Goal: Find specific page/section: Find specific page/section

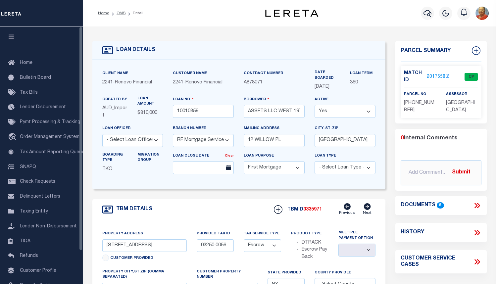
select select "25067"
select select "10"
select select "Escrow"
select select
click at [431, 14] on icon "button" at bounding box center [427, 13] width 8 height 7
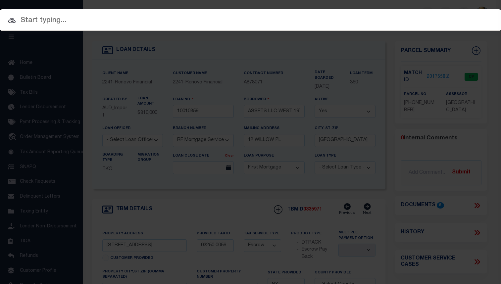
click at [55, 18] on input "text" at bounding box center [250, 21] width 501 height 12
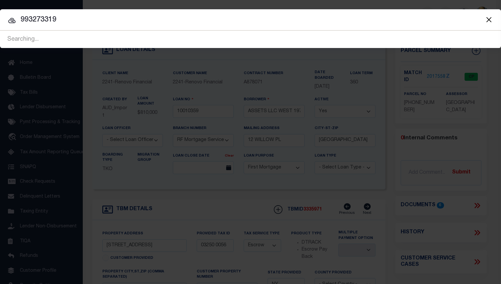
type input "993273319"
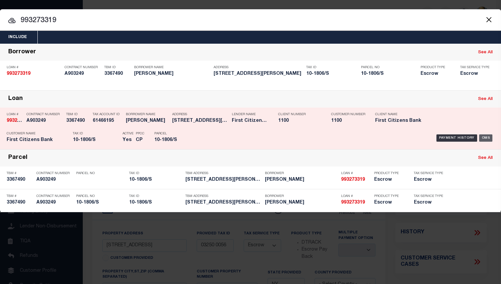
click at [487, 138] on div "OMS" at bounding box center [486, 137] width 14 height 7
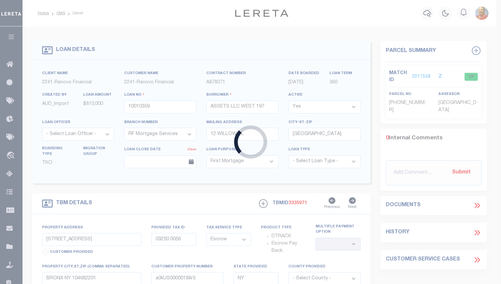
type input "993273319"
type input "PATRICK CHANG"
select select
type input "4713 VALERIE ST"
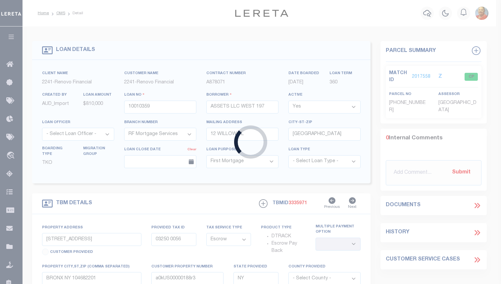
type input "BELLAIRE TX 77401"
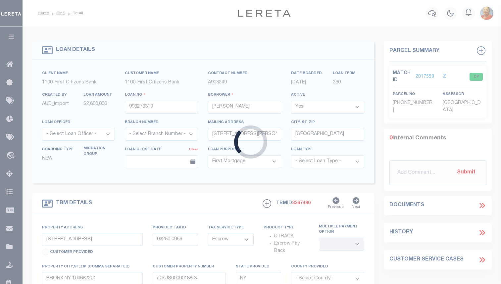
type input "12 HUNTZINGER DR"
type input "GREENWICH CT 6831"
type input "CT"
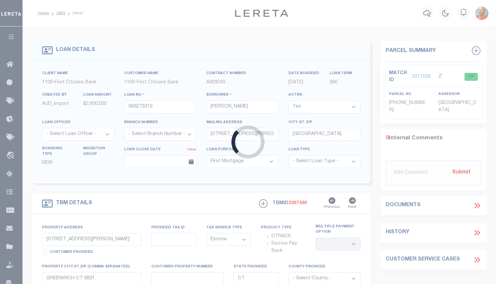
select select "92753"
select select "24363"
select select
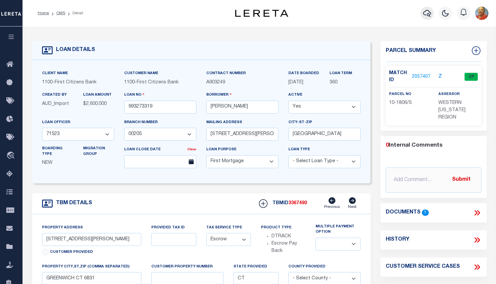
click at [431, 14] on icon "button" at bounding box center [427, 13] width 8 height 7
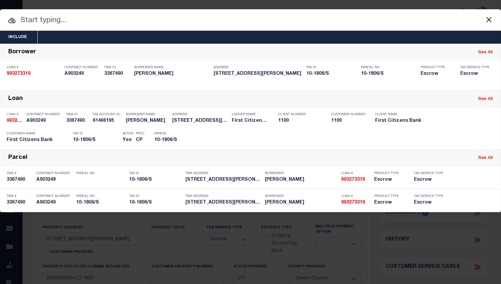
click at [53, 22] on input "text" at bounding box center [250, 21] width 501 height 12
paste input "10020014"
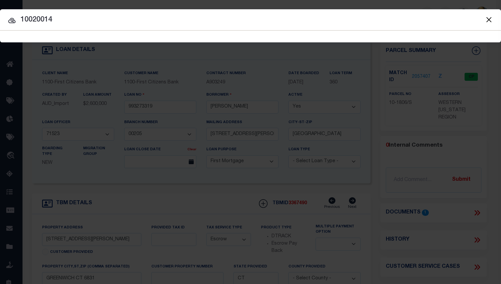
type input "10020014"
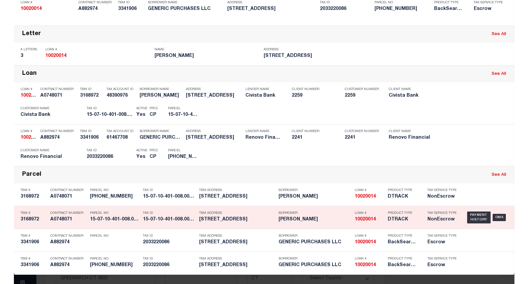
scroll to position [149, 0]
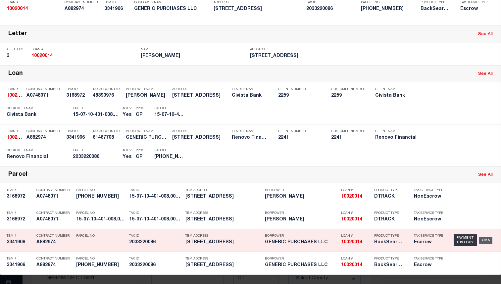
click at [480, 237] on div "OMS" at bounding box center [486, 240] width 14 height 7
type input "10020014"
type input "GENERIC PURCHASES LLC"
select select
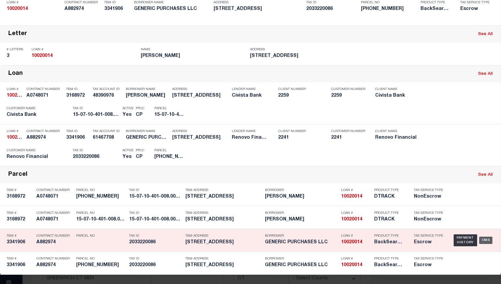
type input "178-12 114TH ROAD"
type input "JAMAICA,NY,11434"
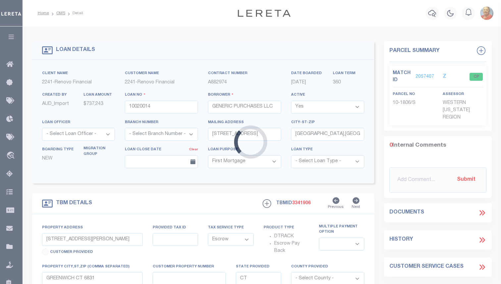
type input "3159 VILLA AVENUE"
type input "BRONX, NY 10468"
type input "a0kUS000001iw4X"
type input "NY"
select select
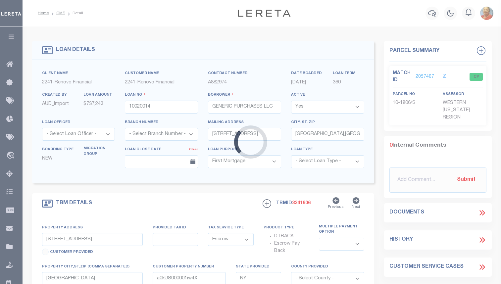
type textarea "LEGAL REQUIRED"
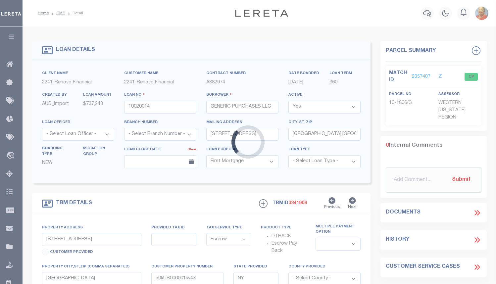
select select "14701"
select select "25067"
select select
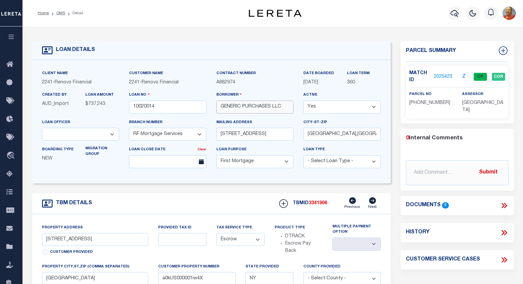
drag, startPoint x: 283, startPoint y: 107, endPoint x: 215, endPoint y: 106, distance: 67.9
click at [215, 106] on div "Borrower GENERIC PURCHASES LLC" at bounding box center [255, 104] width 87 height 27
click at [456, 15] on icon "button" at bounding box center [455, 13] width 8 height 8
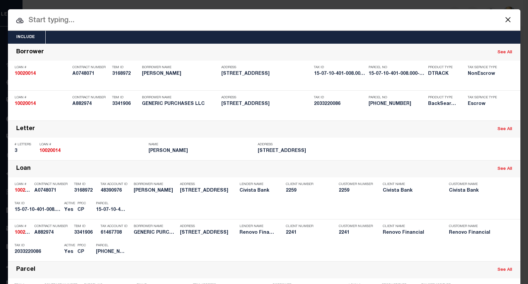
paste input "10010360"
type input "10010360"
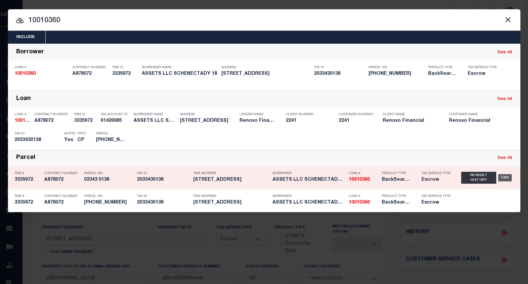
click at [496, 178] on div "OMS" at bounding box center [505, 177] width 14 height 7
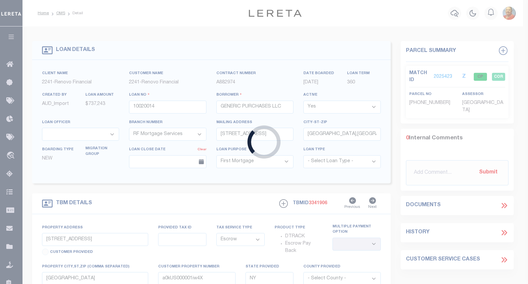
type input "10010360"
type input "ASSETS LLC SCHENECTADY 18"
select select
type input "12 WILLOW PL"
type input "GREAT NECK,NY,11021"
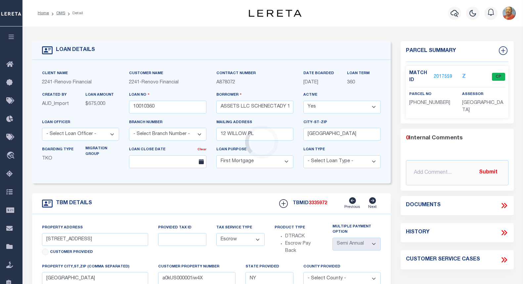
type input "3321 PERRY AVE"
type input "03343 0138"
select select
type input "BRONX NY 104673255"
type input "a0kUS00000188sf"
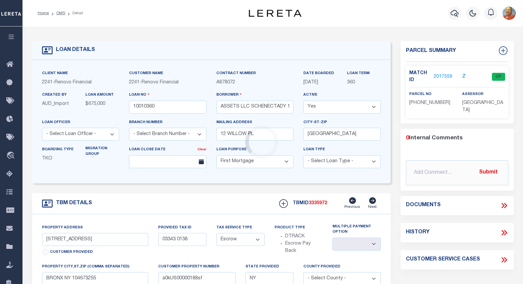
select select
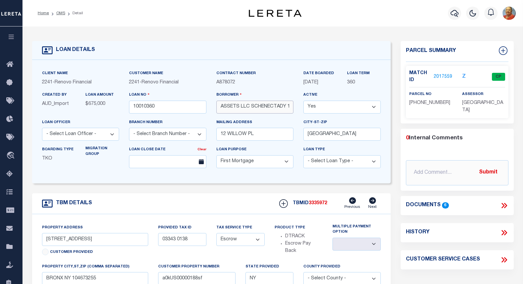
scroll to position [0, 3]
drag, startPoint x: 220, startPoint y: 107, endPoint x: 305, endPoint y: 108, distance: 84.4
click at [305, 108] on div "Client Name 2241 - Renovo Financial Customer Name 2241 - Renovo Financial Contr…" at bounding box center [211, 122] width 349 height 104
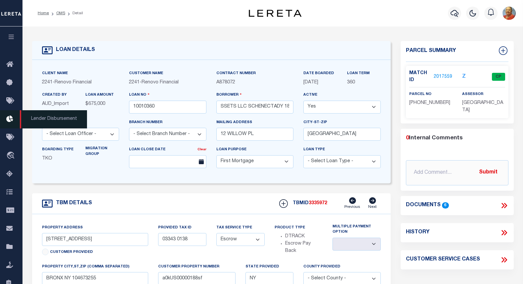
scroll to position [0, 0]
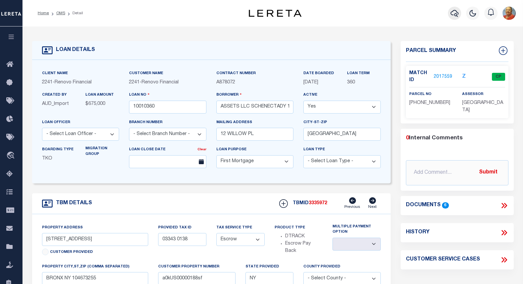
click at [454, 13] on icon "button" at bounding box center [455, 13] width 8 height 8
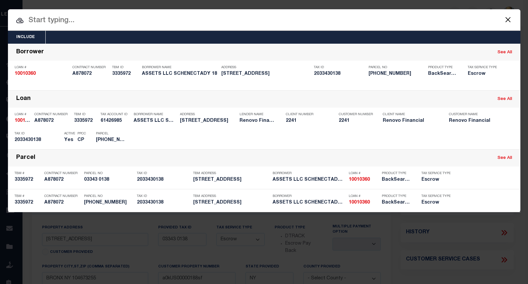
click at [74, 23] on input "text" at bounding box center [264, 21] width 513 height 12
paste input "10021107"
type input "10021107"
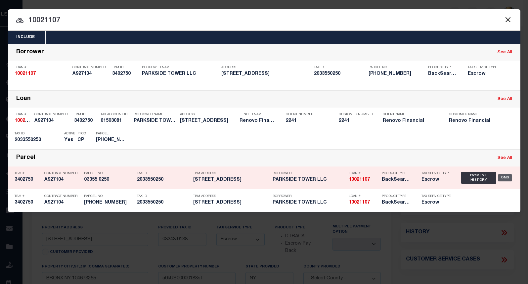
click at [496, 176] on div "OMS" at bounding box center [505, 177] width 14 height 7
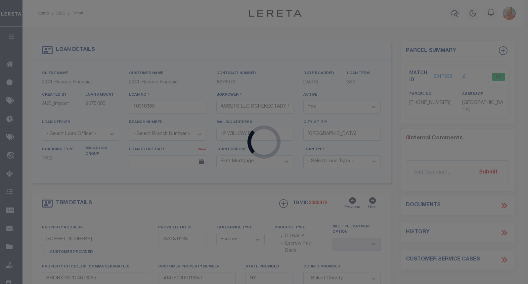
type input "10021107"
type input "PARKSIDE TOWER LLC"
select select "14701"
type input "199 lee ave suite 117"
type input "BROOKLYN NY 11211"
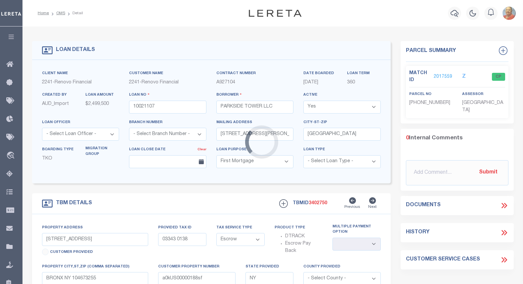
type input "3315 PARKSIDE PLACE"
type input "03355 0250"
type input "BRONX, NY 10467"
type input "a0kUS000007eHKh"
select select
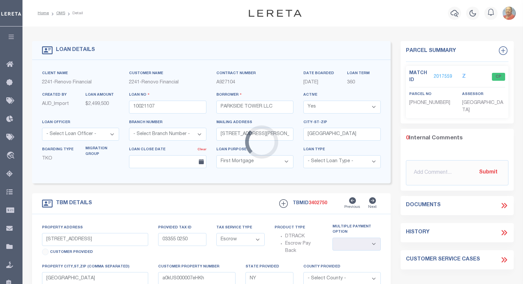
type textarea "Liability Limited to Customer Provided Parcel"
select select
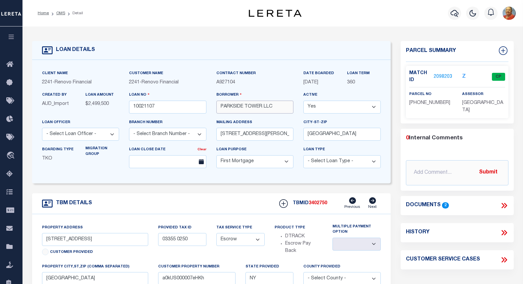
drag, startPoint x: 279, startPoint y: 107, endPoint x: 218, endPoint y: 107, distance: 60.6
click at [218, 107] on input "PARKSIDE TOWER LLC" at bounding box center [254, 107] width 77 height 13
click at [452, 15] on icon "button" at bounding box center [455, 13] width 8 height 8
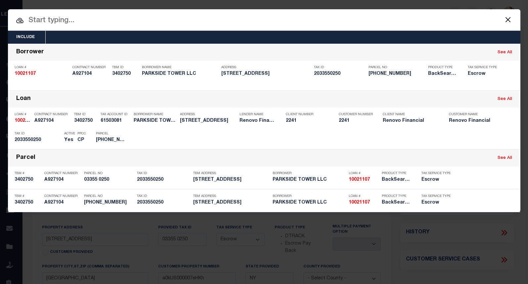
click at [70, 17] on input "text" at bounding box center [264, 21] width 513 height 12
paste input "10020001"
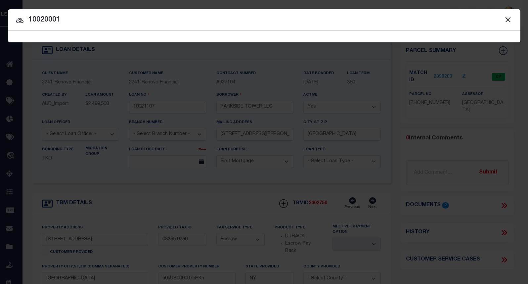
type input "10020001"
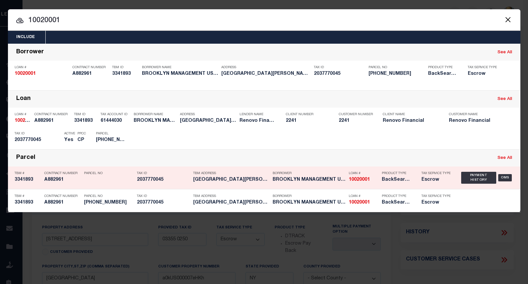
drag, startPoint x: 197, startPoint y: 145, endPoint x: 251, endPoint y: 149, distance: 53.5
click at [200, 145] on div "Payment History OMS" at bounding box center [325, 137] width 378 height 19
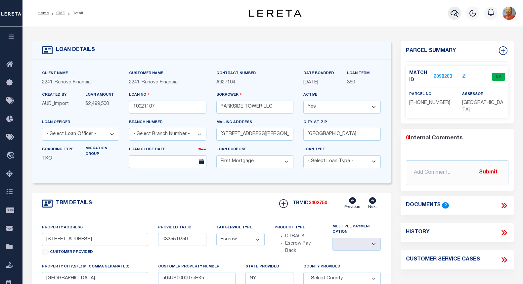
click at [454, 12] on icon "button" at bounding box center [455, 13] width 8 height 8
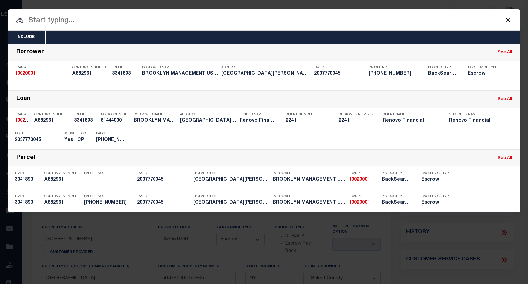
click at [61, 22] on input "text" at bounding box center [264, 21] width 513 height 12
paste input "10020001"
type input "10020001"
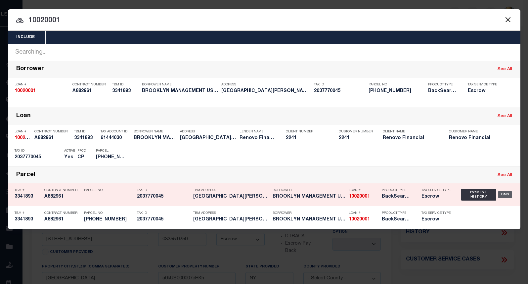
click at [496, 196] on div "OMS" at bounding box center [505, 194] width 14 height 7
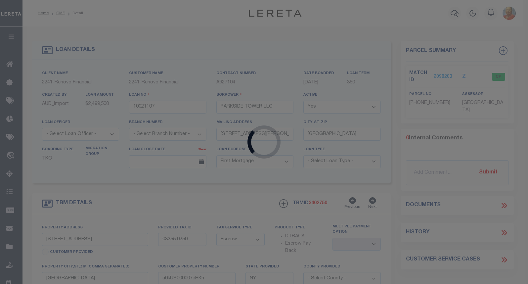
type input "10020001"
type input "BROOKLYN MANAGEMENT USA, INC"
type input "[STREET_ADDRESS]"
type input "[PERSON_NAME],[GEOGRAPHIC_DATA],11507-1125"
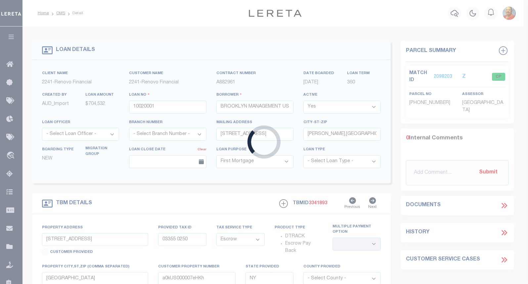
type input "[GEOGRAPHIC_DATA][PERSON_NAME]"
type input "[GEOGRAPHIC_DATA], [GEOGRAPHIC_DATA] 10472"
type input "a0kUS000001iuyn"
select select
type textarea "LEGAL REQUIRED"
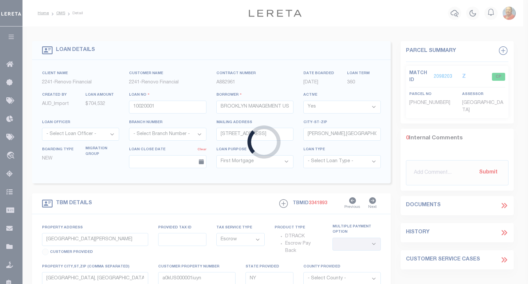
select select
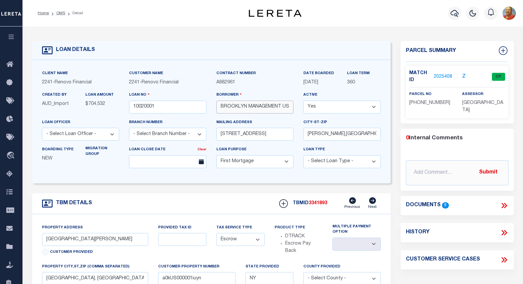
scroll to position [0, 15]
drag, startPoint x: 221, startPoint y: 108, endPoint x: 300, endPoint y: 107, distance: 79.4
click at [300, 107] on div "Client Name 2241 - Renovo Financial Customer Name 2241 - Renovo Financial Contr…" at bounding box center [211, 122] width 349 height 104
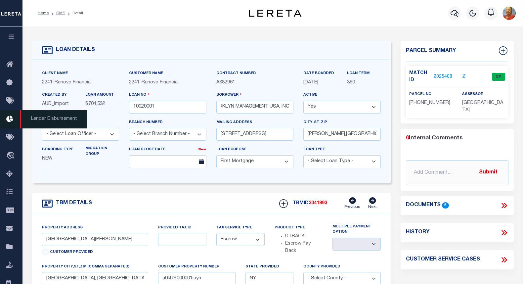
scroll to position [0, 0]
